Goal: Task Accomplishment & Management: Manage account settings

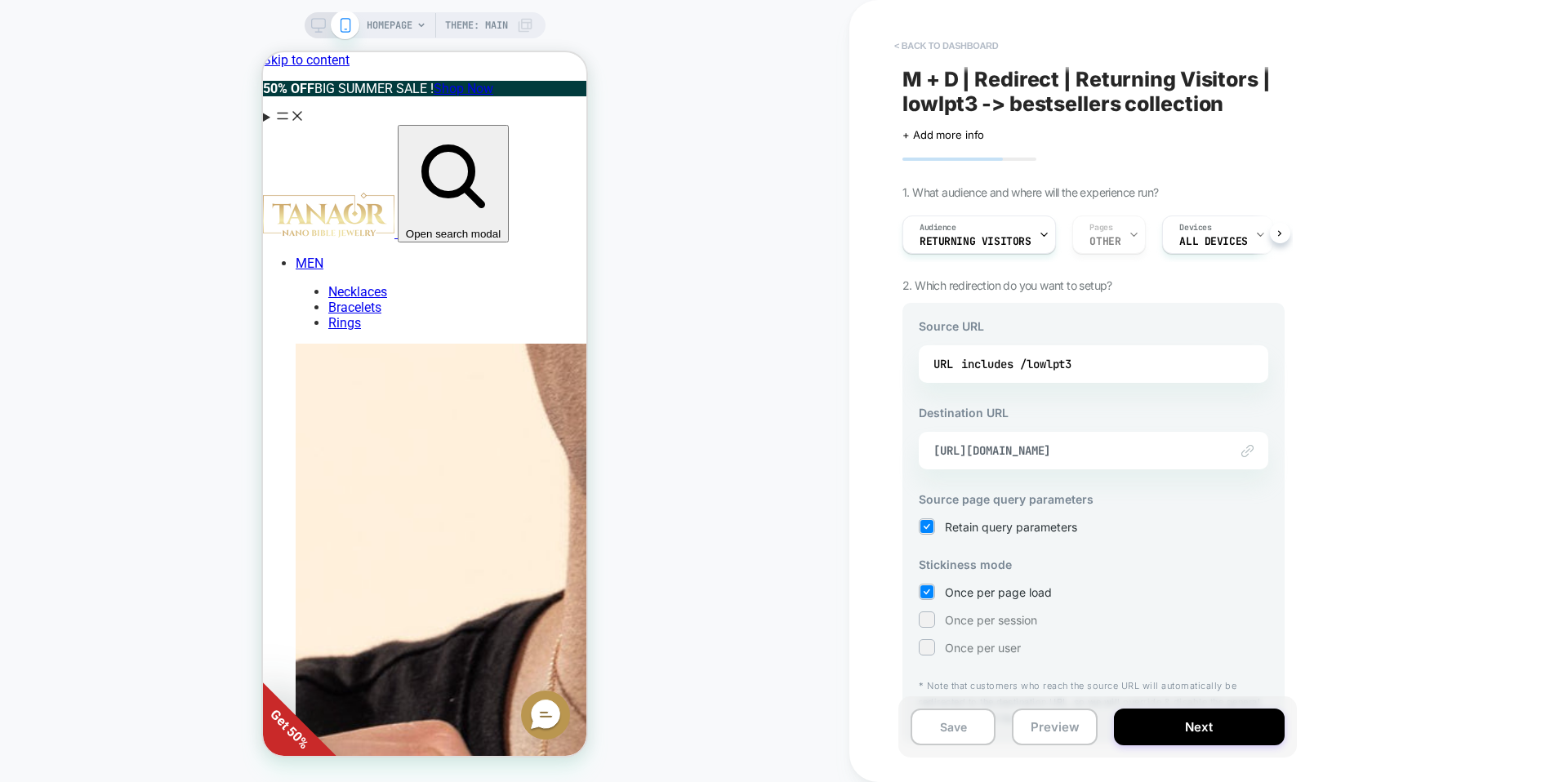
click at [946, 44] on button "< back to dashboard" at bounding box center [946, 46] width 120 height 26
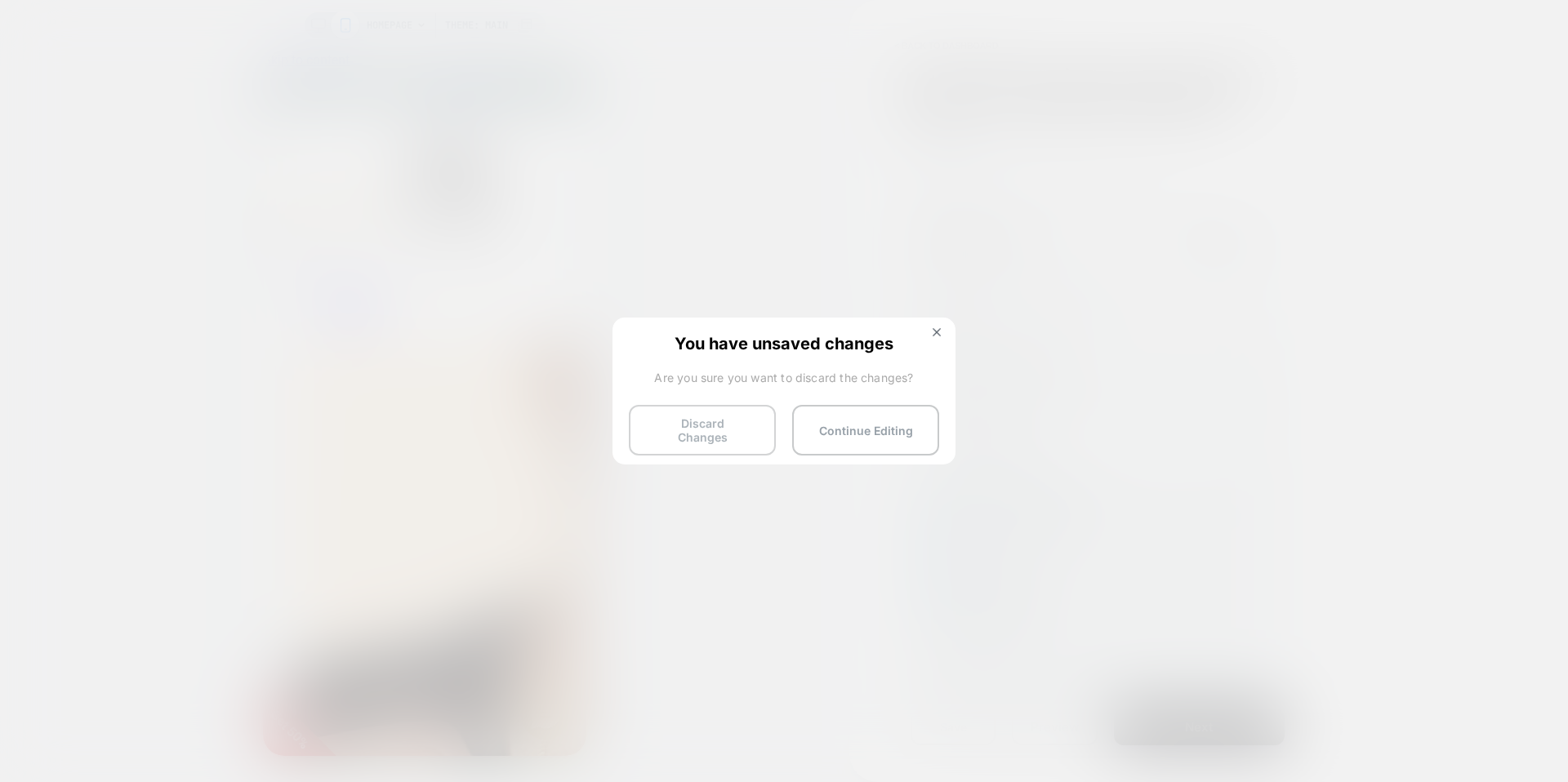
click at [671, 442] on button "Discard Changes" at bounding box center [702, 430] width 147 height 51
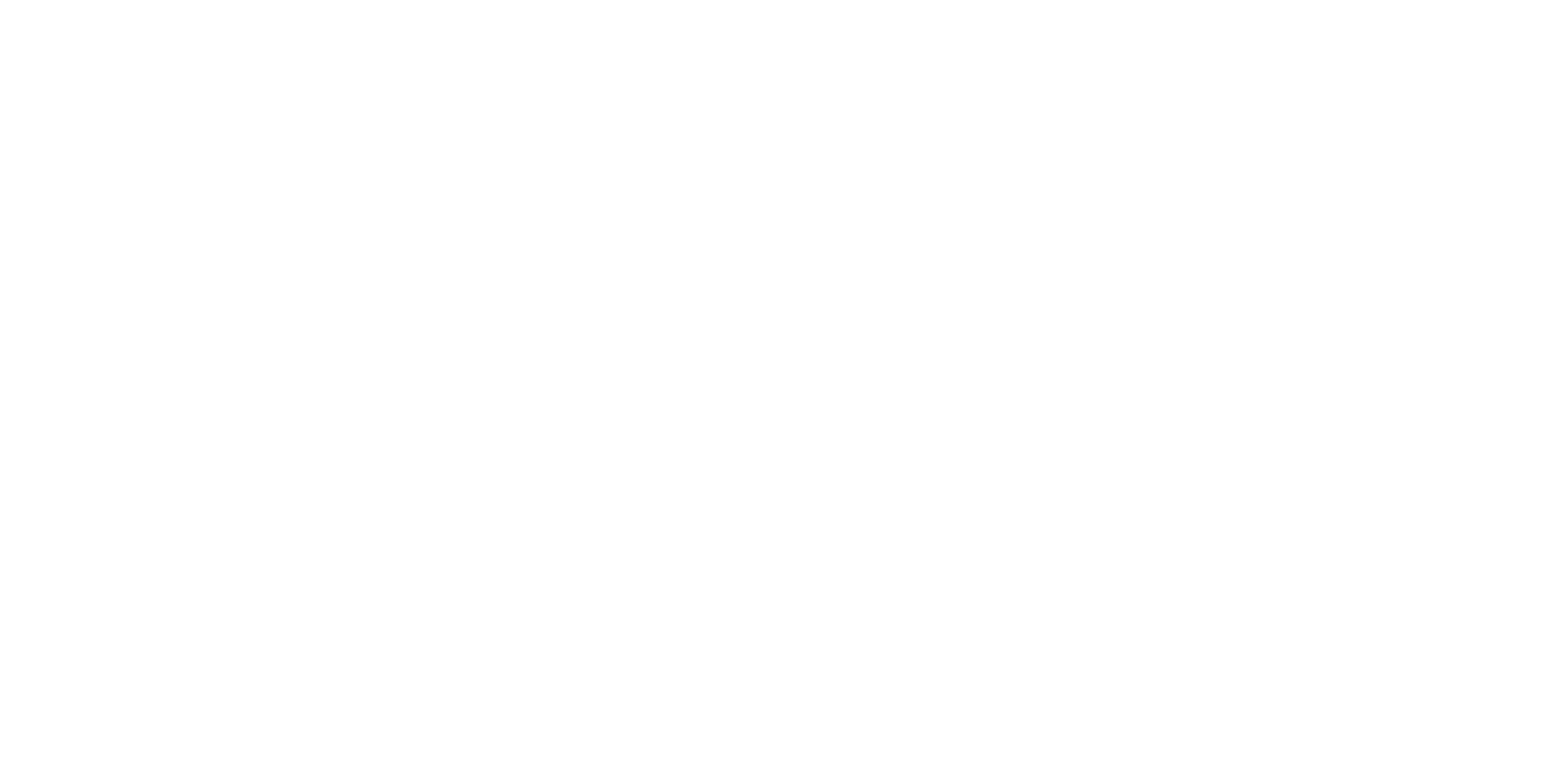
select select "*"
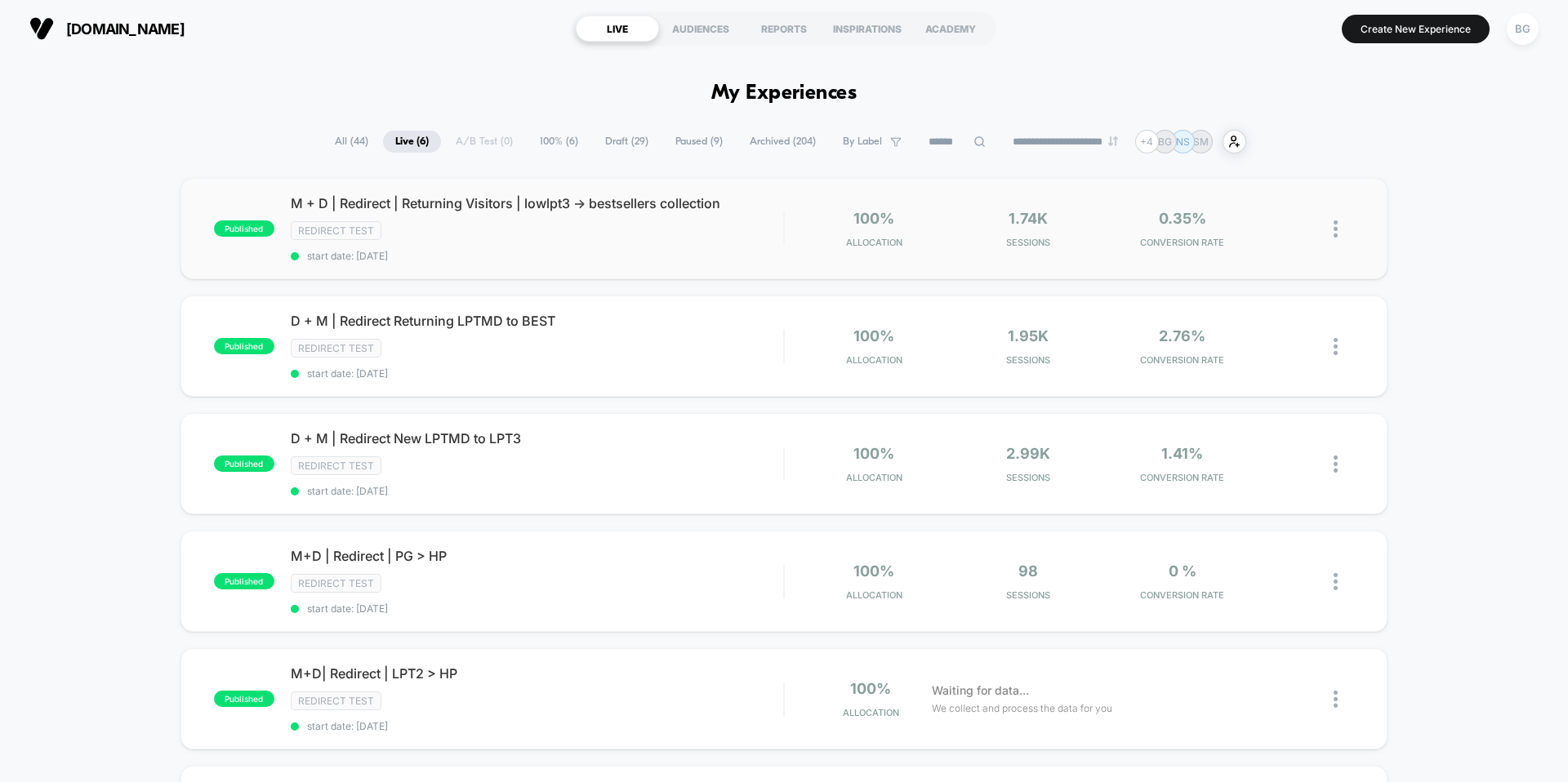
click at [1333, 228] on img at bounding box center [1335, 228] width 4 height 17
click at [1250, 216] on div "Pause" at bounding box center [1252, 211] width 147 height 37
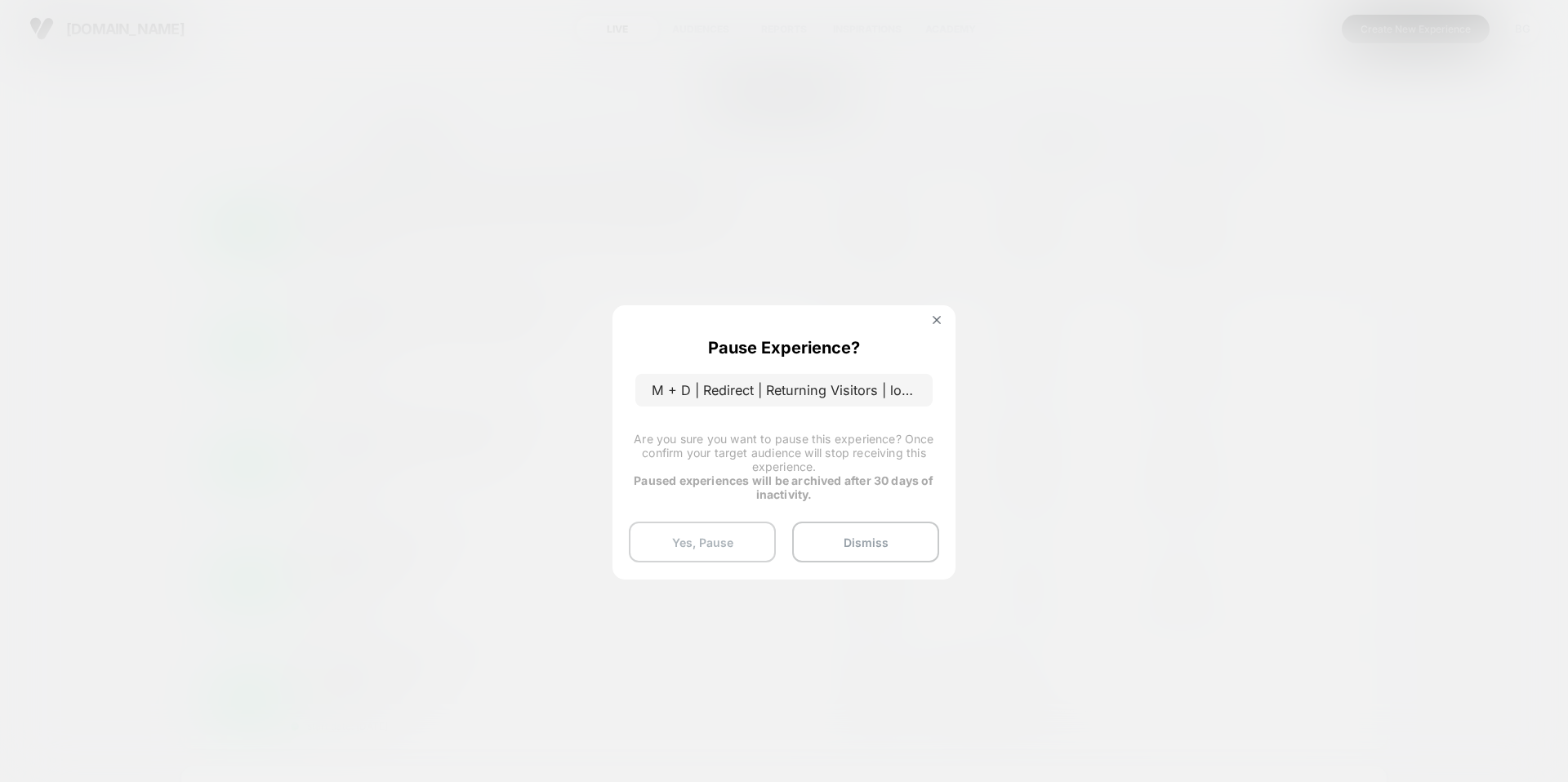
click at [704, 531] on button "Yes, Pause" at bounding box center [702, 542] width 147 height 41
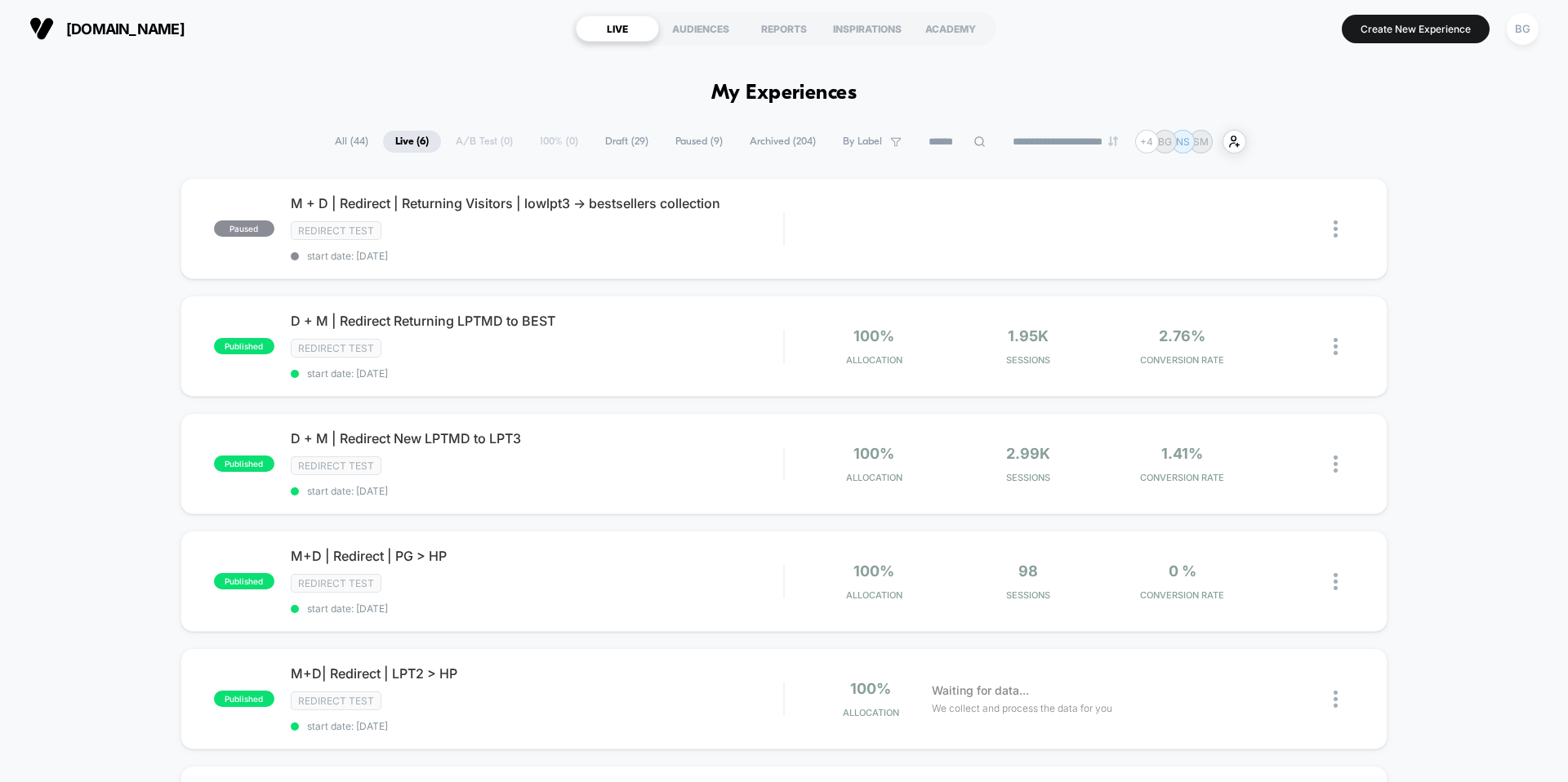
click at [329, 140] on span "All ( 44 )" at bounding box center [352, 141] width 58 height 22
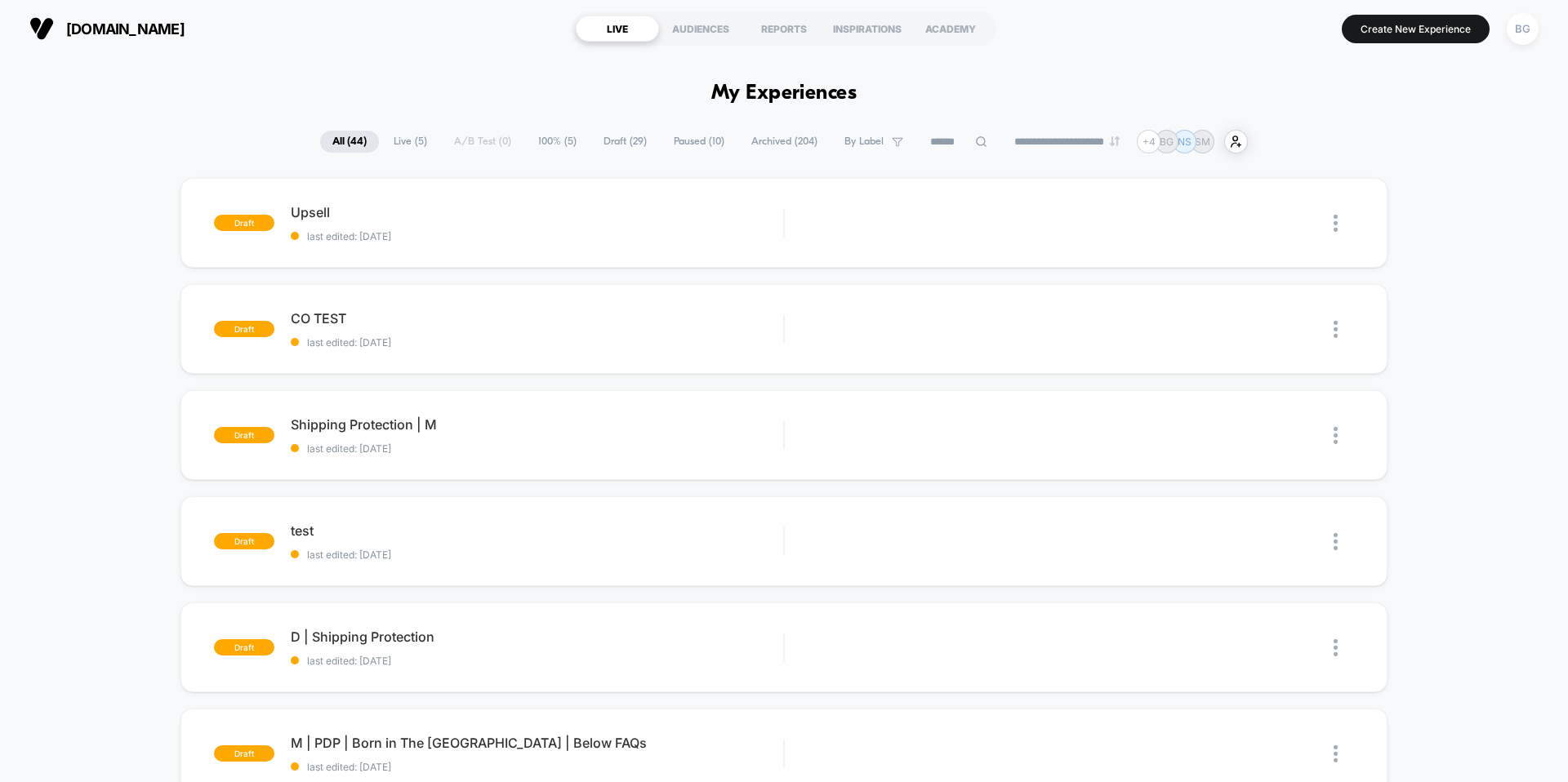
click at [397, 140] on span "Live ( 5 )" at bounding box center [410, 141] width 58 height 22
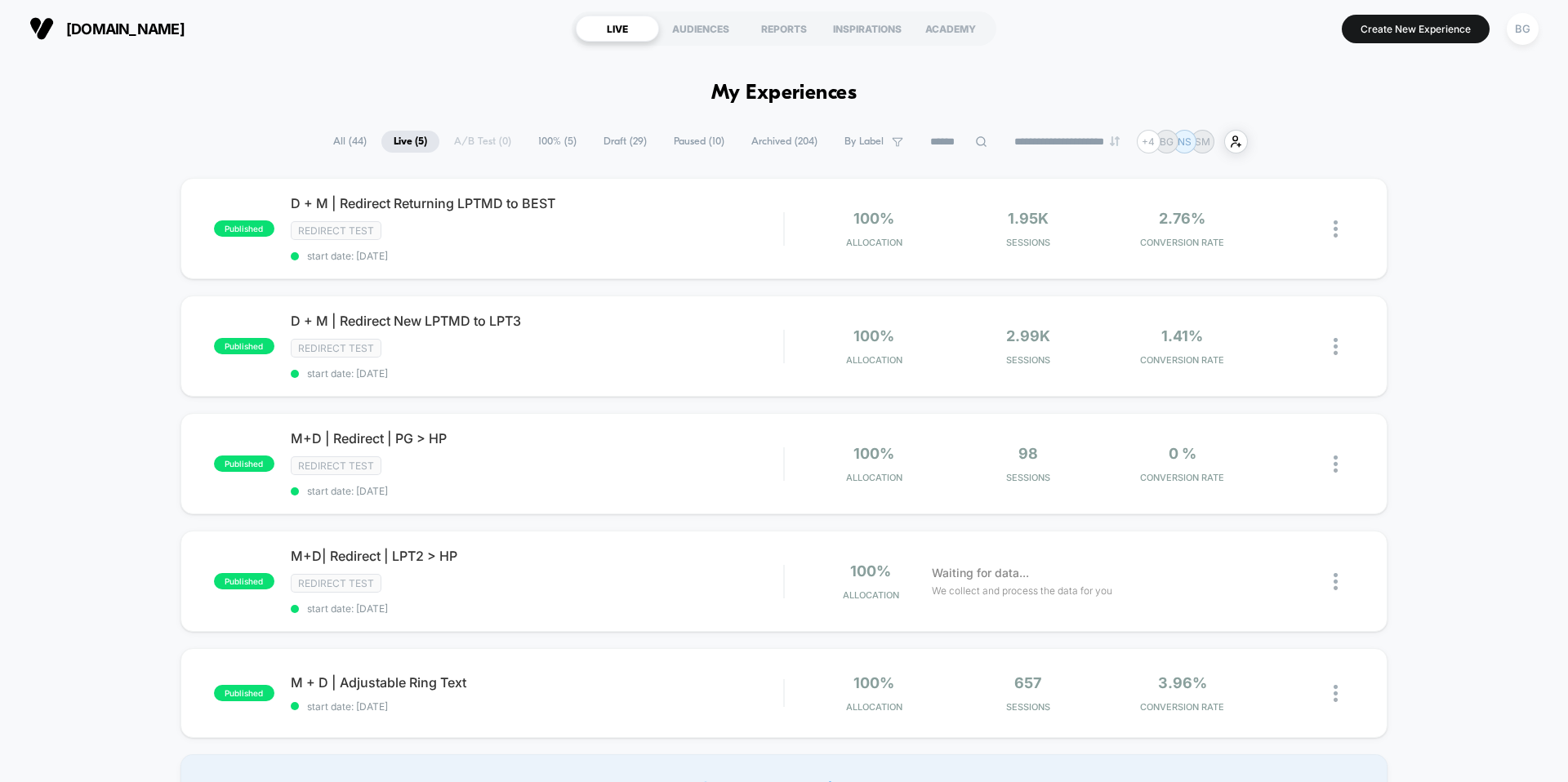
click at [58, 28] on button "[DOMAIN_NAME]" at bounding box center [107, 29] width 165 height 26
